Goal: Information Seeking & Learning: Find contact information

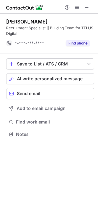
scroll to position [130, 98]
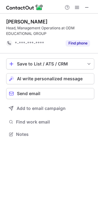
scroll to position [130, 98]
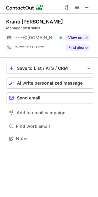
scroll to position [134, 98]
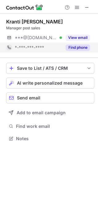
click at [81, 44] on div "Find phone" at bounding box center [76, 48] width 28 height 10
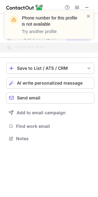
click at [92, 15] on div "Phone number for this profile is not available Try another profile" at bounding box center [49, 25] width 89 height 28
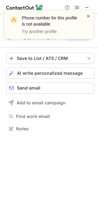
click at [88, 16] on span at bounding box center [88, 16] width 5 height 6
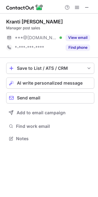
scroll to position [134, 98]
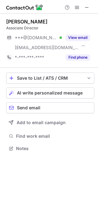
scroll to position [144, 98]
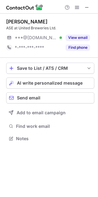
scroll to position [134, 98]
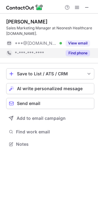
scroll to position [140, 98]
click at [75, 55] on button "Find phone" at bounding box center [78, 53] width 24 height 6
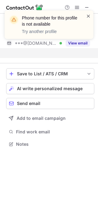
click at [89, 16] on span at bounding box center [88, 16] width 5 height 6
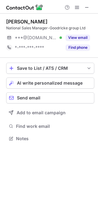
scroll to position [134, 98]
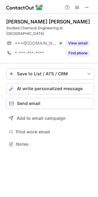
scroll to position [140, 98]
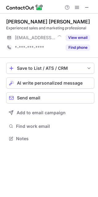
scroll to position [134, 98]
click at [85, 5] on span at bounding box center [87, 7] width 5 height 5
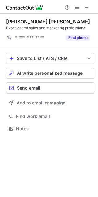
scroll to position [125, 98]
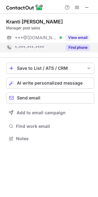
scroll to position [134, 98]
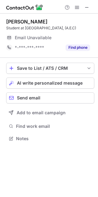
scroll to position [134, 98]
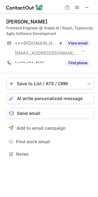
scroll to position [150, 98]
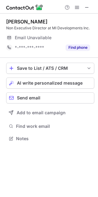
scroll to position [134, 98]
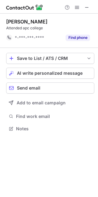
scroll to position [125, 98]
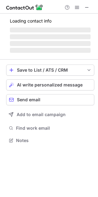
scroll to position [134, 98]
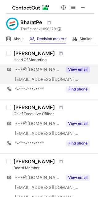
scroll to position [62, 0]
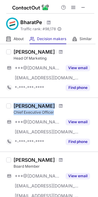
click at [56, 113] on div "Chief Executive Officer" at bounding box center [54, 113] width 81 height 6
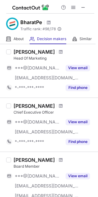
drag, startPoint x: 56, startPoint y: 113, endPoint x: 69, endPoint y: 108, distance: 14.5
click at [69, 108] on div "Nalin Negi" at bounding box center [54, 106] width 81 height 6
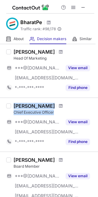
drag, startPoint x: 14, startPoint y: 103, endPoint x: 56, endPoint y: 112, distance: 43.0
click at [56, 112] on div "Nalin Negi Chief Executive Officer" at bounding box center [54, 109] width 81 height 12
copy div "Nalin Negi Chief Executive Officer"
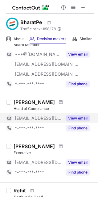
scroll to position [186, 0]
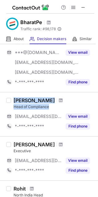
drag, startPoint x: 11, startPoint y: 99, endPoint x: 50, endPoint y: 106, distance: 39.7
click at [50, 106] on div "Ravinder Oberoi Head of Compliance ***@bharatpe.com View email *-***-***-**** F…" at bounding box center [52, 114] width 83 height 34
copy div "Ravinder Oberoi Head of Compliance"
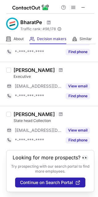
scroll to position [399, 0]
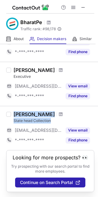
drag, startPoint x: 13, startPoint y: 106, endPoint x: 56, endPoint y: 114, distance: 43.5
click at [56, 114] on div "Ajay Dhiman State head Collection ***@bharatpe.com View email *-***-***-**** Fi…" at bounding box center [52, 128] width 83 height 34
copy div "Ajay Dhiman State head Collection"
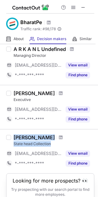
scroll to position [368, 0]
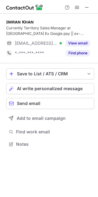
scroll to position [140, 98]
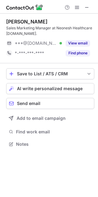
scroll to position [140, 98]
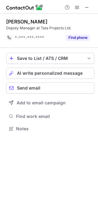
scroll to position [125, 98]
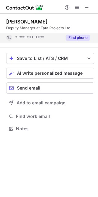
click at [72, 37] on button "Find phone" at bounding box center [78, 38] width 24 height 6
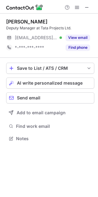
scroll to position [134, 98]
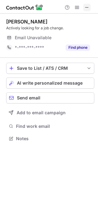
scroll to position [134, 98]
click at [88, 9] on span at bounding box center [87, 7] width 5 height 5
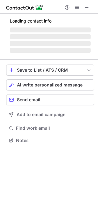
scroll to position [134, 98]
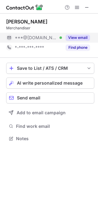
click at [82, 37] on button "View email" at bounding box center [78, 38] width 24 height 6
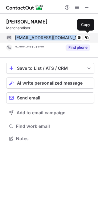
drag, startPoint x: 14, startPoint y: 39, endPoint x: 74, endPoint y: 42, distance: 59.4
click at [74, 42] on div "sukanyachetia3@gmail.com Verified Send email Copy" at bounding box center [48, 38] width 84 height 10
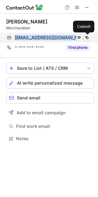
copy span "sukanyachetia3@gmail.com"
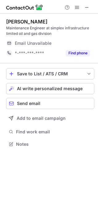
scroll to position [140, 98]
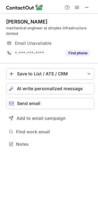
scroll to position [140, 98]
